Goal: Task Accomplishment & Management: Use online tool/utility

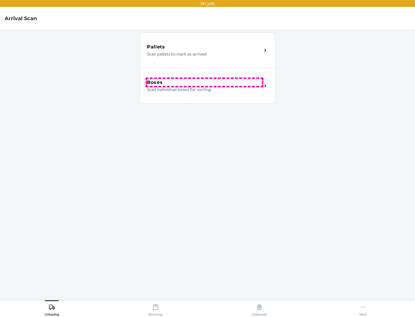
click at [205, 82] on div "Boxes" at bounding box center [204, 82] width 115 height 7
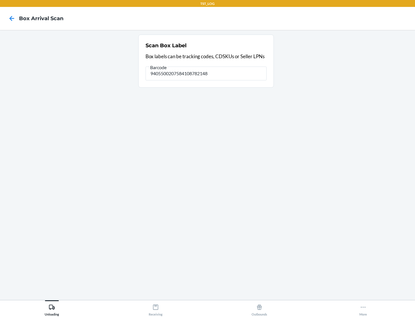
type input "9405500207584108782148"
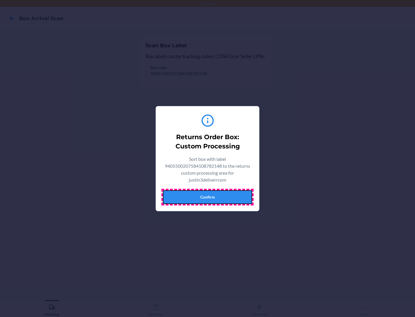
click at [208, 197] on button "Confirm" at bounding box center [207, 197] width 89 height 14
